Goal: Task Accomplishment & Management: Manage account settings

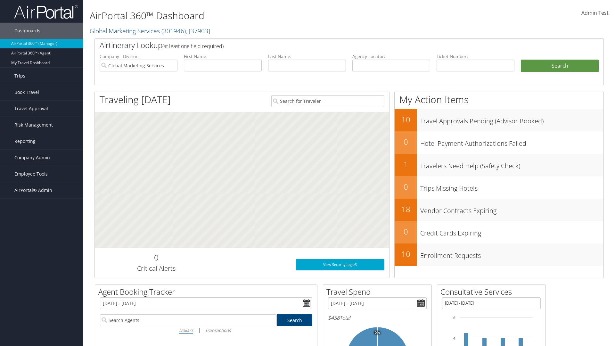
click at [42, 158] on span "Company Admin" at bounding box center [32, 158] width 36 height 16
click at [42, 218] on link "Travel Agency Contacts" at bounding box center [41, 219] width 83 height 10
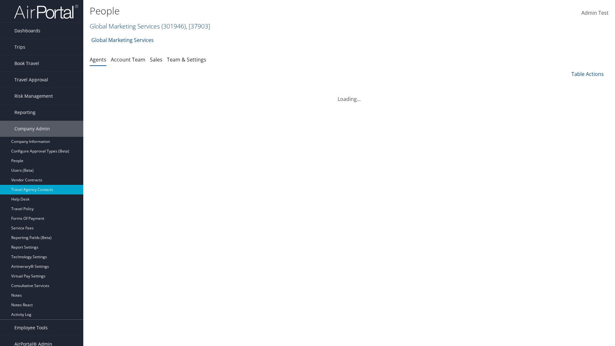
click at [124, 26] on link "Global Marketing Services ( 301946 ) , [ 37903 ]" at bounding box center [150, 26] width 120 height 9
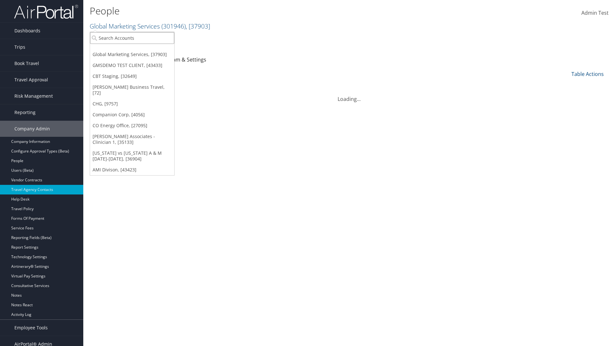
click at [132, 38] on input "search" at bounding box center [132, 38] width 84 height 12
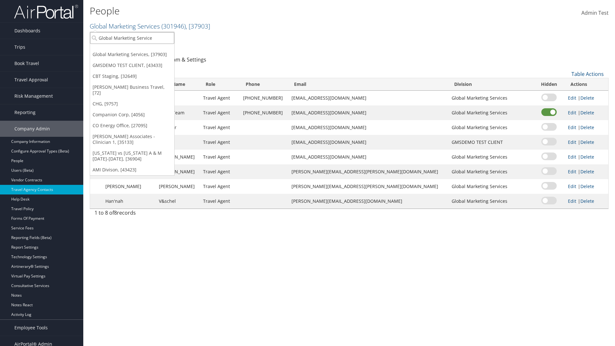
type input "Global Marketing Services"
click at [138, 50] on div "Global Marketing Services (301946), [37903]" at bounding box center [137, 50] width 103 height 6
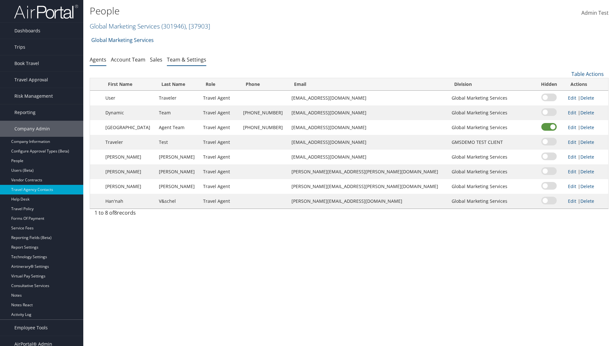
click at [186, 59] on link "Team & Settings" at bounding box center [186, 59] width 39 height 7
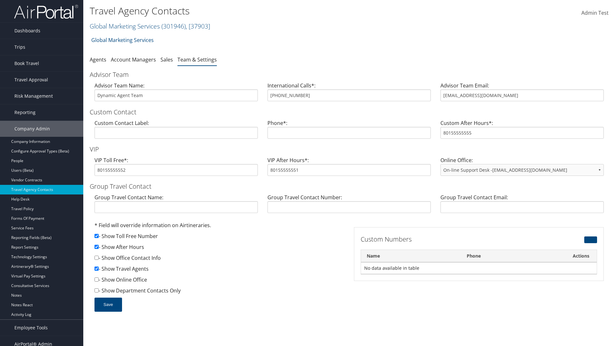
click at [96, 247] on input "checkbox" at bounding box center [96, 247] width 4 height 4
checkbox input "false"
click at [108, 304] on button "Save" at bounding box center [108, 304] width 28 height 14
click at [96, 247] on input "checkbox" at bounding box center [96, 247] width 4 height 4
checkbox input "true"
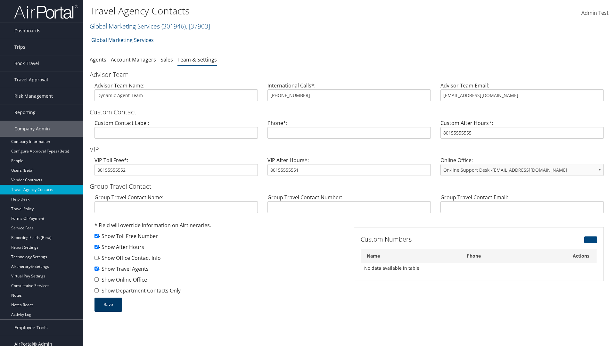
click at [108, 304] on button "Save" at bounding box center [108, 304] width 28 height 14
